Goal: Task Accomplishment & Management: Manage account settings

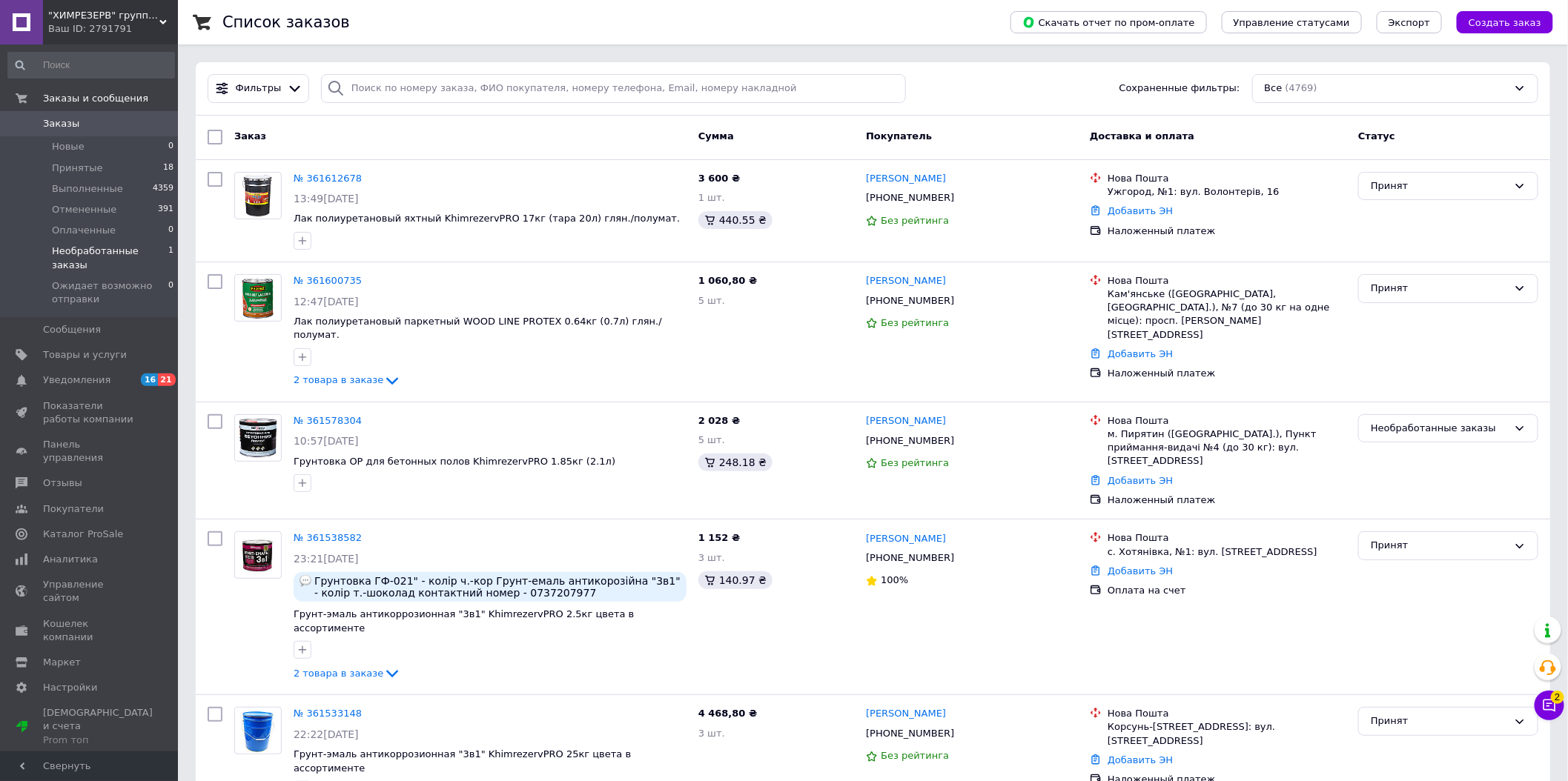
click at [124, 241] on li "Необработанные заказы 1" at bounding box center [91, 258] width 183 height 34
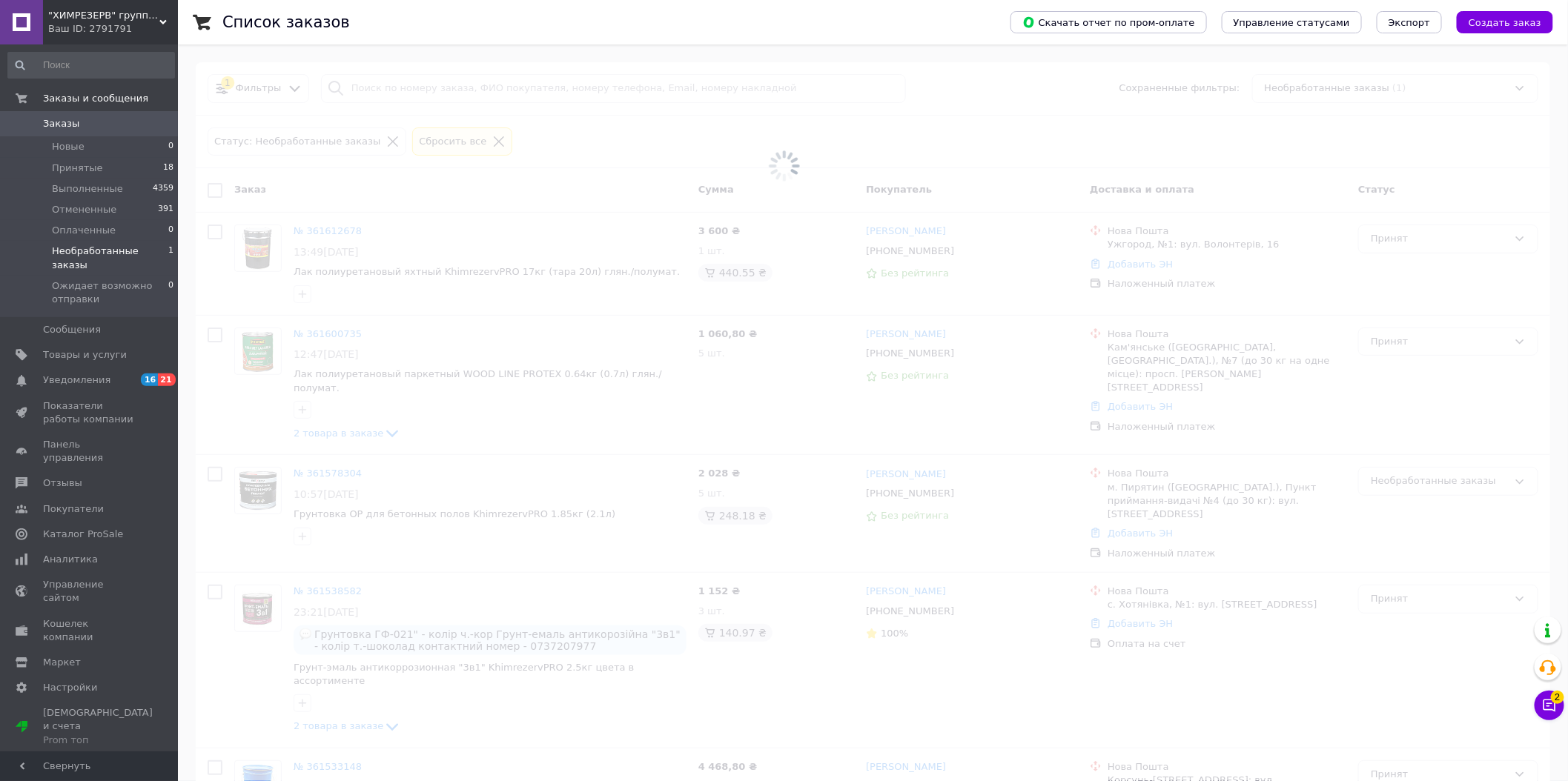
drag, startPoint x: 126, startPoint y: 249, endPoint x: 161, endPoint y: 243, distance: 35.5
click at [126, 250] on span "Необработанные заказы" at bounding box center [110, 258] width 117 height 27
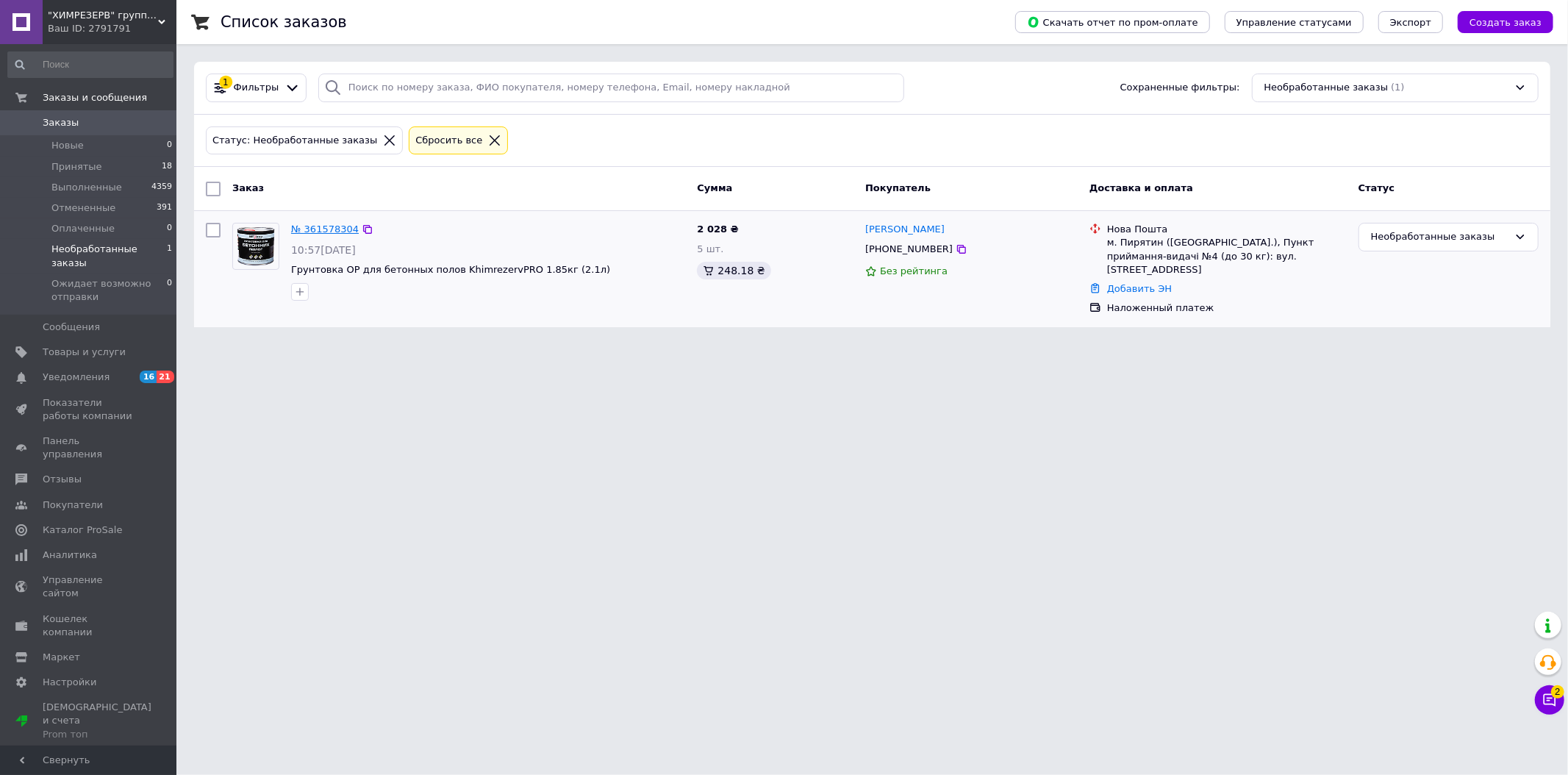
click at [321, 233] on link "№ 361578304" at bounding box center [325, 229] width 67 height 11
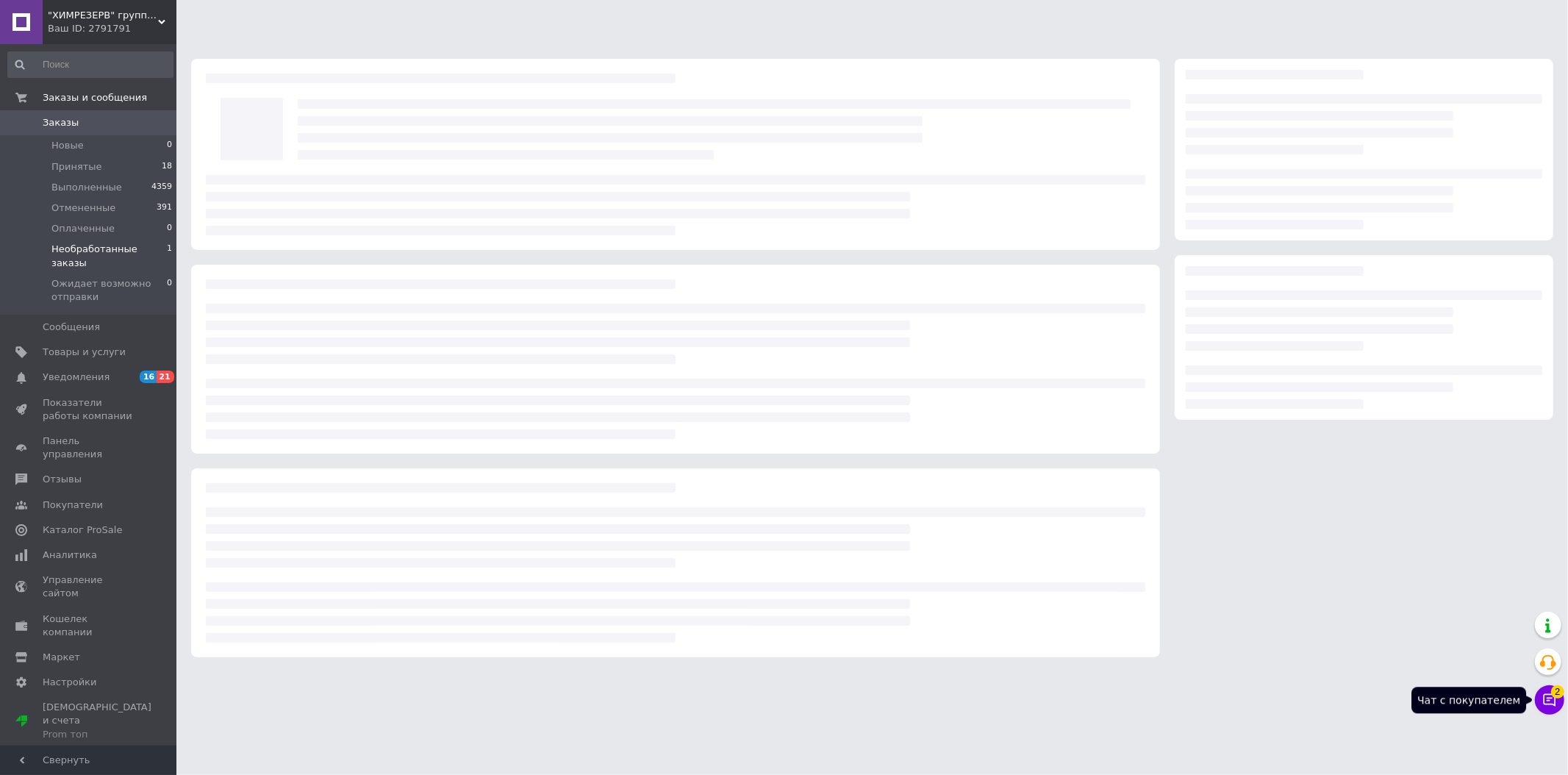
click at [1555, 696] on span "2" at bounding box center [1558, 692] width 13 height 13
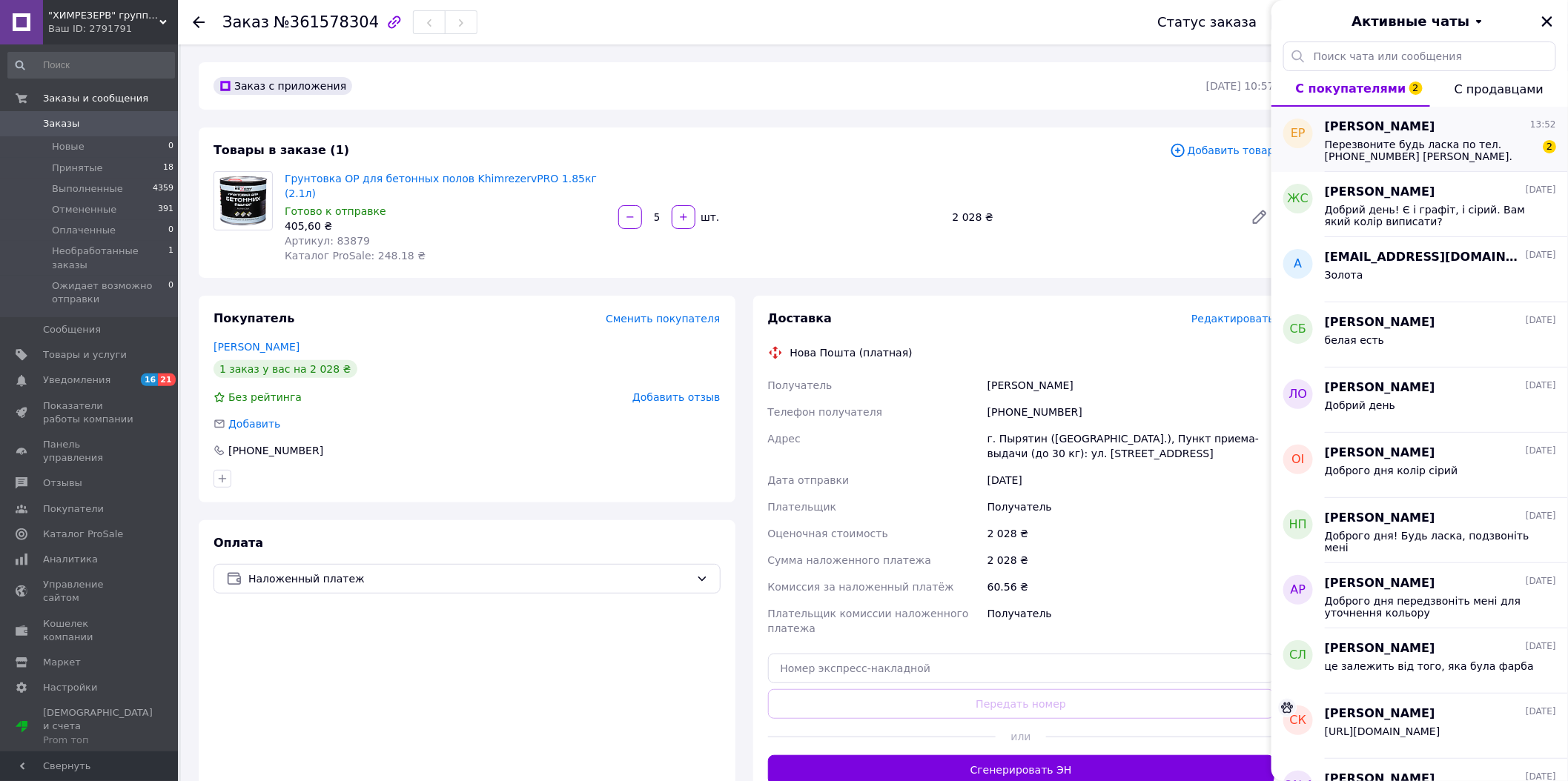
click at [1503, 167] on div "[PERSON_NAME] 13:52 Перезвоните будь ласка по тел. [PHONE_NUMBER] [PERSON_NAME]…" at bounding box center [1446, 140] width 243 height 65
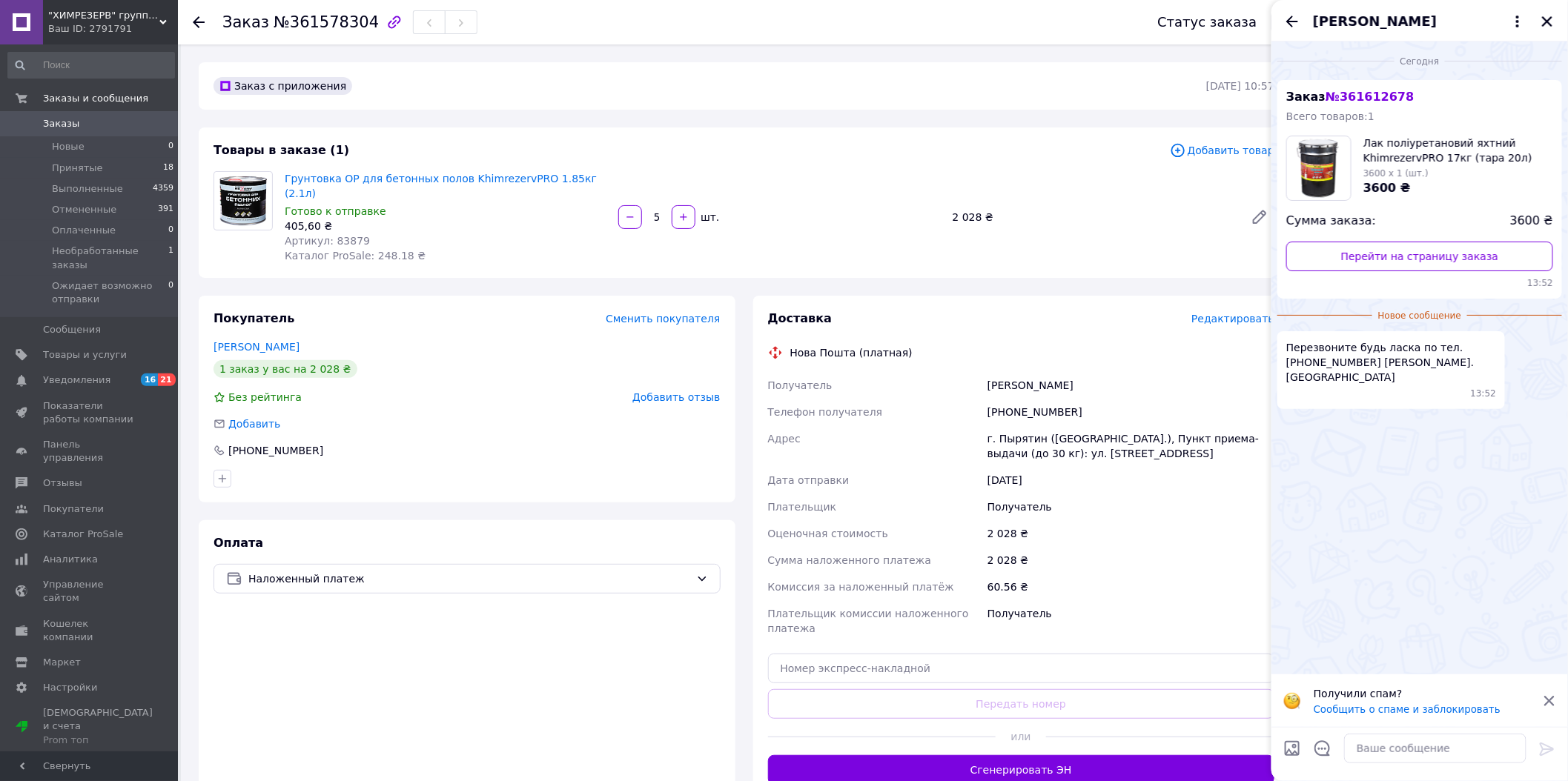
drag, startPoint x: 750, startPoint y: 267, endPoint x: 862, endPoint y: 283, distance: 113.1
click at [753, 265] on div "Заказ с приложения [DATE] 10:57 Товары в заказе (1) Добавить товар Грунтовка ОР…" at bounding box center [744, 551] width 1109 height 978
click at [1548, 21] on icon "Закрыть" at bounding box center [1547, 21] width 11 height 11
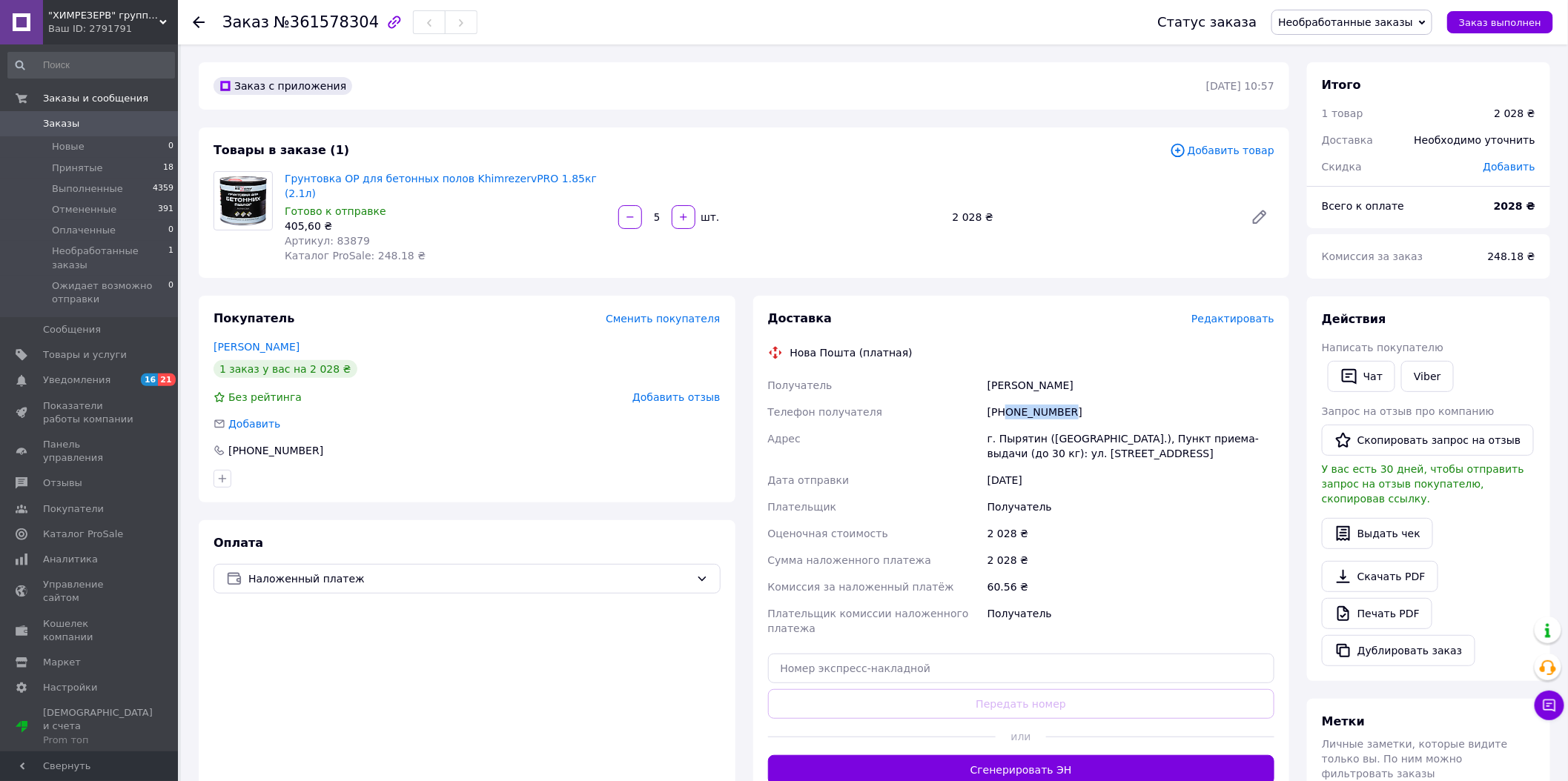
drag, startPoint x: 1077, startPoint y: 396, endPoint x: 1004, endPoint y: 398, distance: 73.0
click at [1004, 399] on div "[PHONE_NUMBER]" at bounding box center [1131, 413] width 293 height 27
copy div "0952742049"
click at [860, 206] on div "5   шт." at bounding box center [778, 217] width 325 height 24
drag, startPoint x: 1068, startPoint y: 372, endPoint x: 988, endPoint y: 373, distance: 80.0
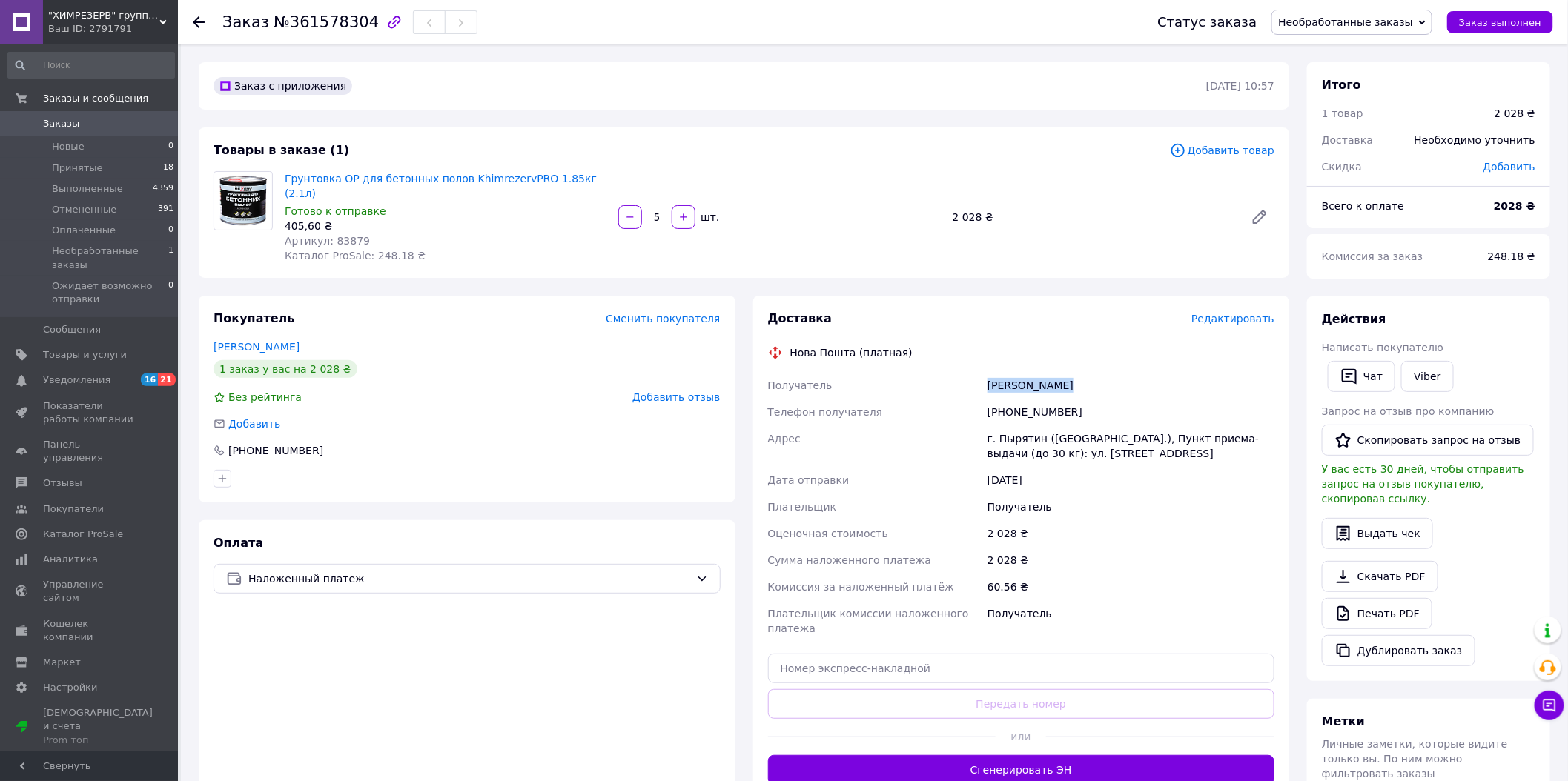
click at [988, 373] on div "[PERSON_NAME]" at bounding box center [1131, 386] width 293 height 27
copy div "[PERSON_NAME]"
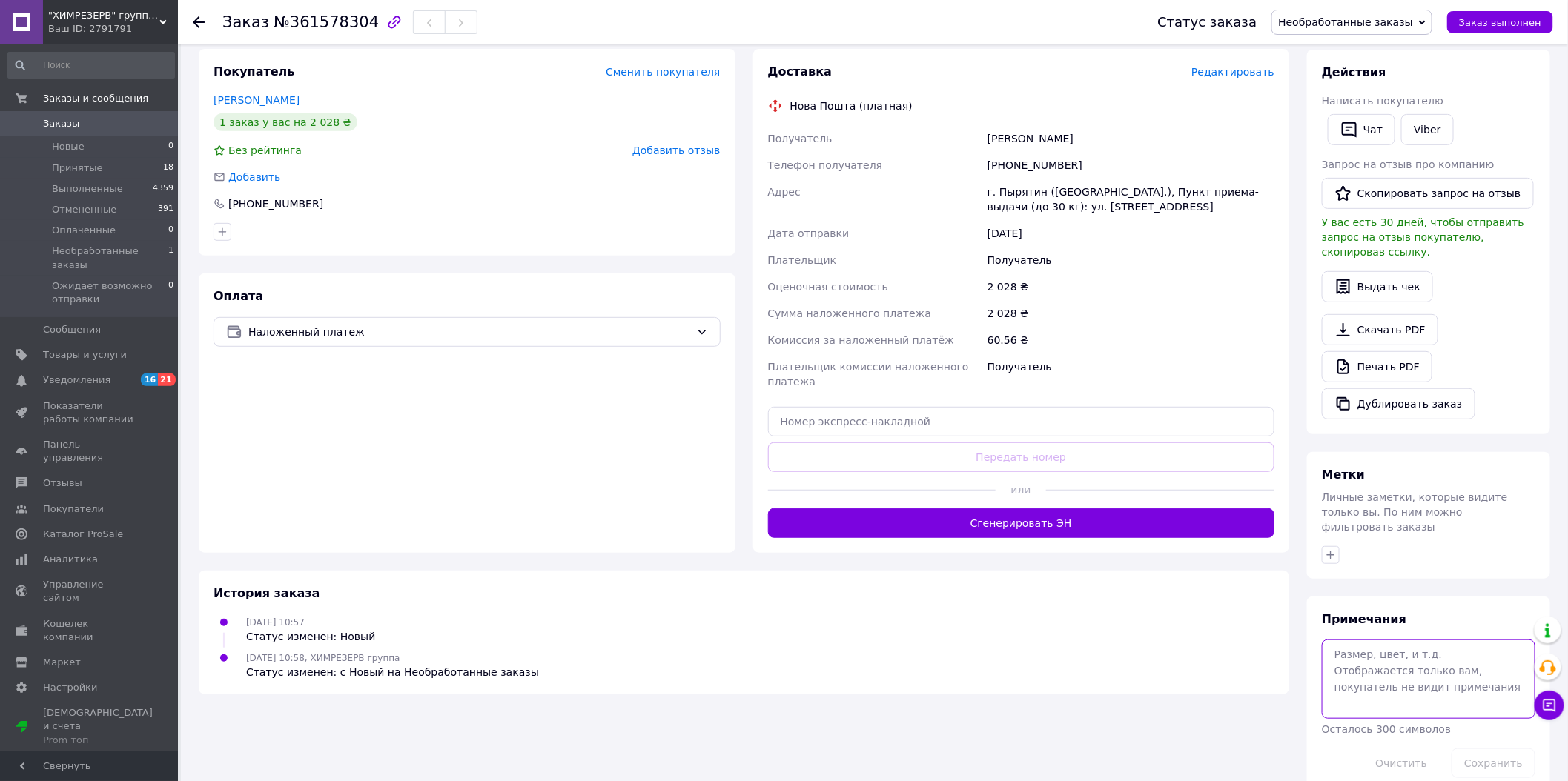
click at [1360, 639] on textarea at bounding box center [1428, 679] width 213 height 78
paste textarea "[PERSON_NAME]"
click at [665, 220] on div at bounding box center [467, 232] width 513 height 24
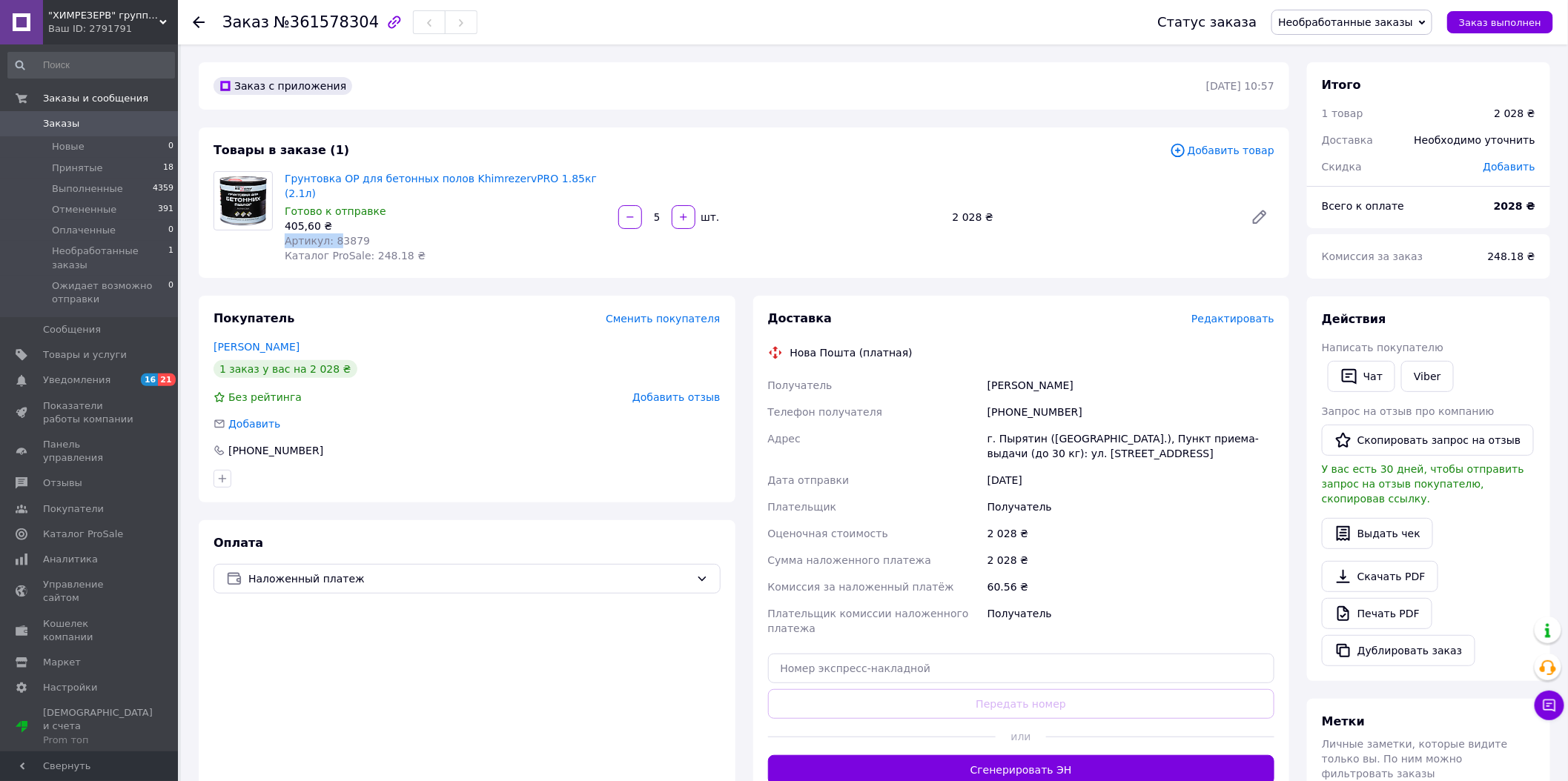
click at [335, 221] on div "Грунтовка ОР для бетонных полов KhimrezervPRO 1.85кг (2.1л) Готово к отправке 4…" at bounding box center [445, 217] width 334 height 98
click at [335, 235] on span "Артикул: 83879" at bounding box center [326, 241] width 85 height 11
drag, startPoint x: 581, startPoint y: 112, endPoint x: 531, endPoint y: 153, distance: 64.7
click at [580, 113] on div "Заказ с приложения [DATE] 10:57 Товары в заказе (1) Добавить товар Грунтовка ОР…" at bounding box center [744, 551] width 1109 height 978
click at [344, 235] on span "Артикул: 83879" at bounding box center [326, 241] width 85 height 11
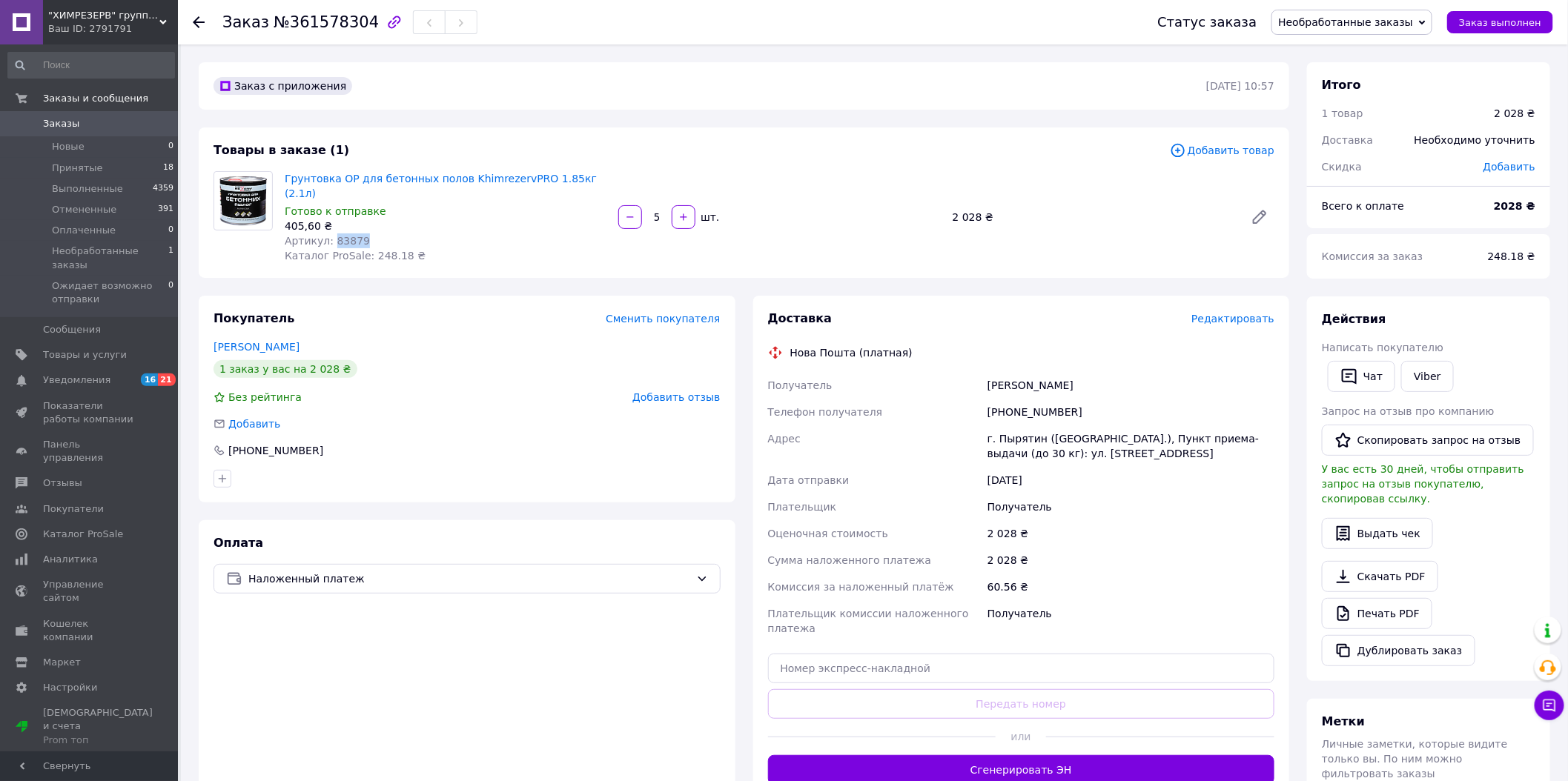
click at [344, 235] on span "Артикул: 83879" at bounding box center [326, 241] width 85 height 11
copy span "83879"
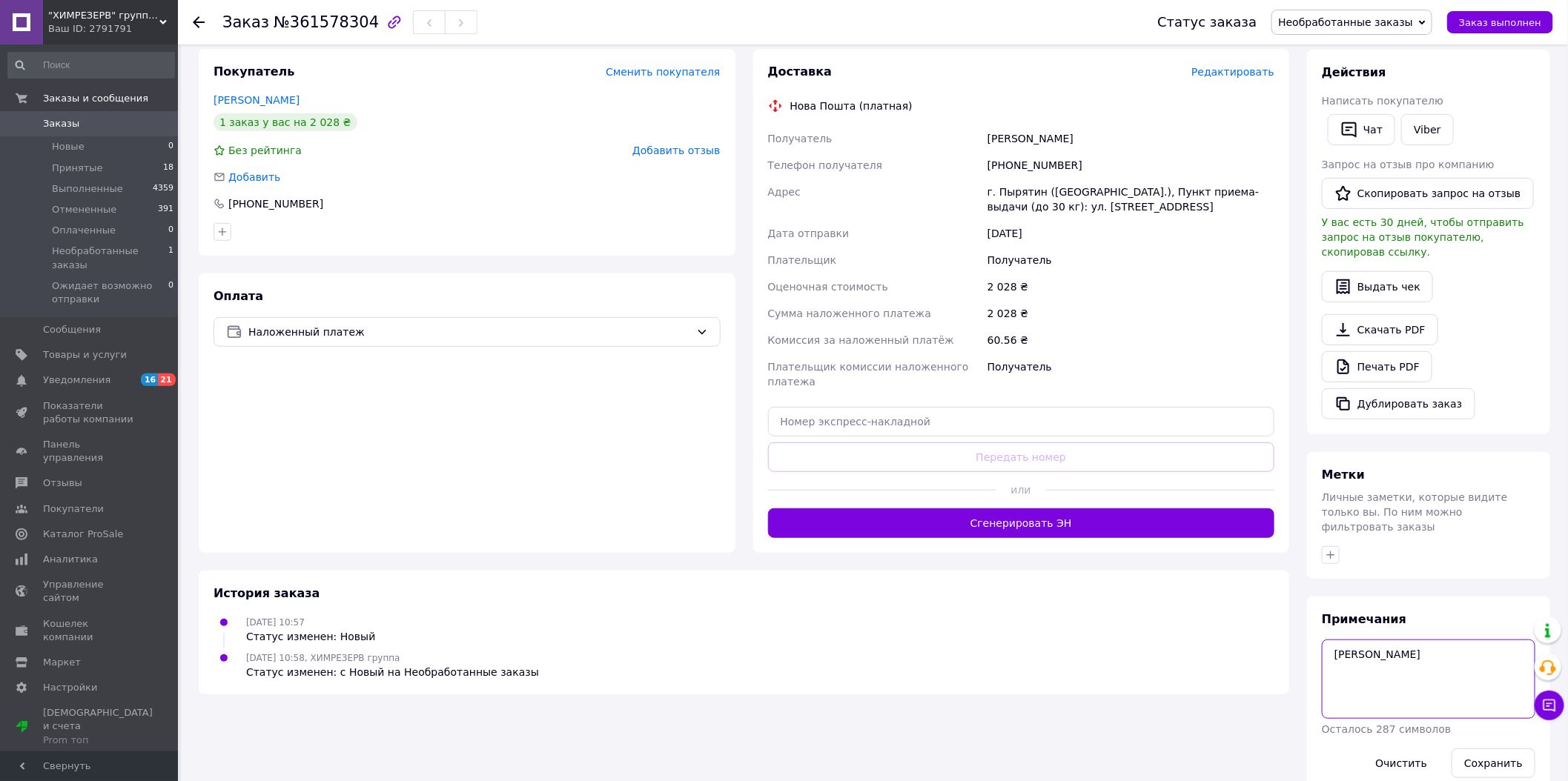
click at [1431, 639] on textarea "[PERSON_NAME]" at bounding box center [1428, 679] width 213 height 78
click at [1420, 639] on textarea "[PERSON_NAME]" at bounding box center [1428, 679] width 213 height 78
type textarea "[PERSON_NAME]П. №1"
click at [1508, 748] on button "Сохранить" at bounding box center [1493, 763] width 84 height 30
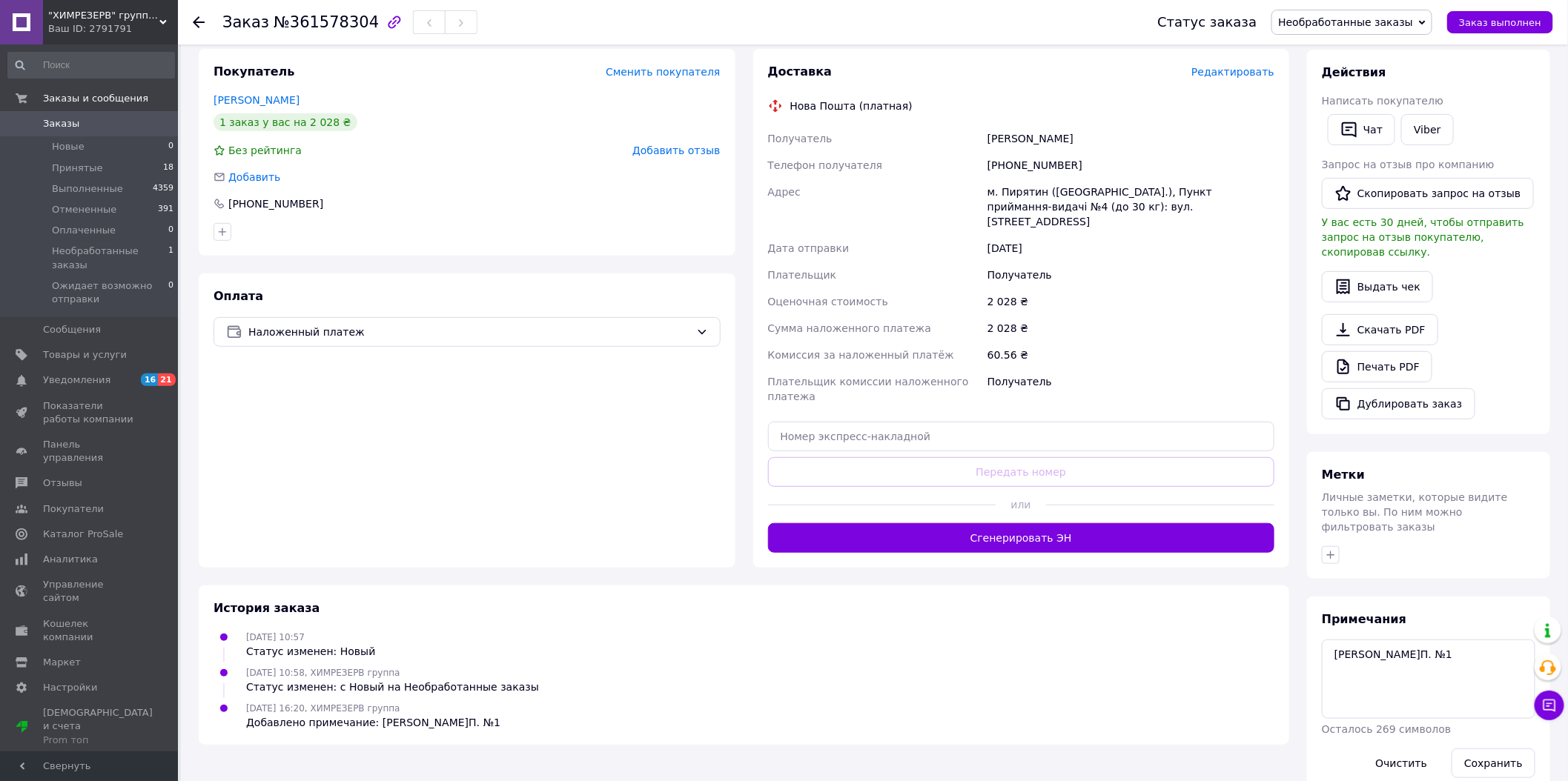
click at [1343, 10] on span "Необработанные заказы" at bounding box center [1352, 22] width 161 height 25
click at [1343, 50] on li "Принят" at bounding box center [1355, 52] width 166 height 22
